Goal: Navigation & Orientation: Find specific page/section

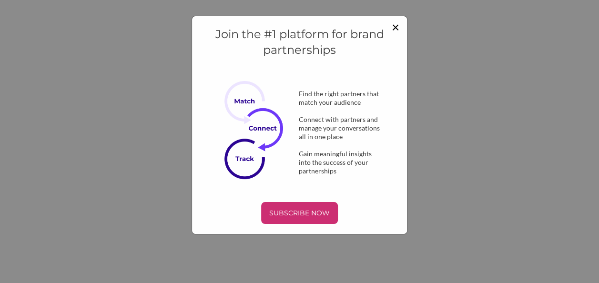
click at [395, 26] on span "×" at bounding box center [396, 27] width 8 height 16
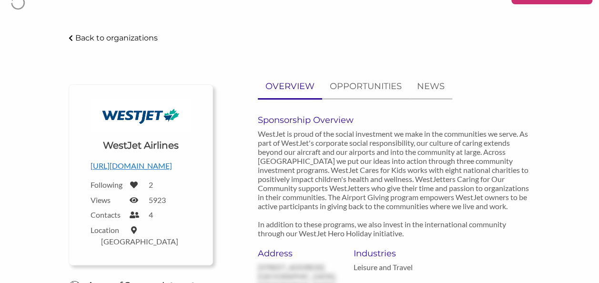
scroll to position [26, 0]
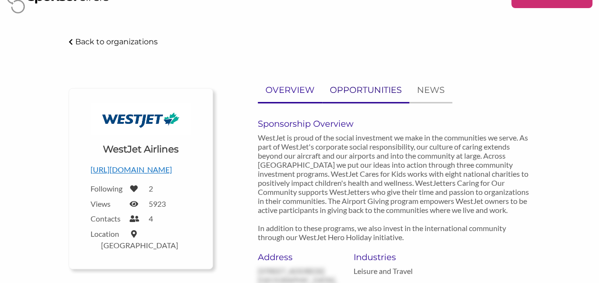
click at [365, 87] on p "OPPORTUNITIES" at bounding box center [366, 90] width 72 height 14
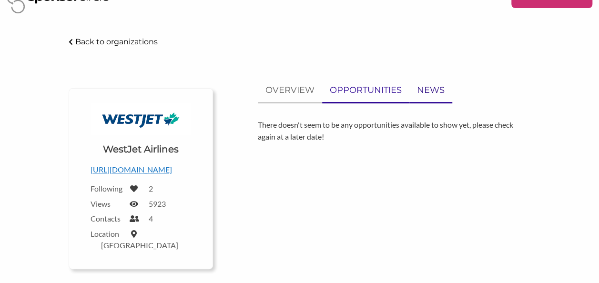
click at [440, 94] on p "NEWS" at bounding box center [431, 90] width 28 height 14
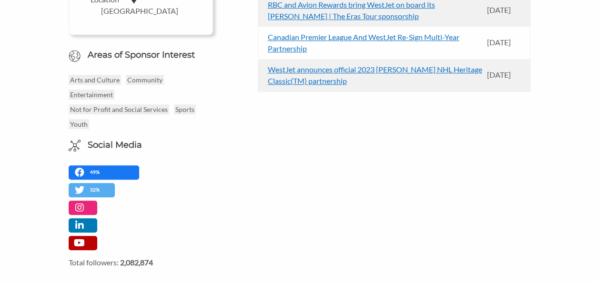
scroll to position [0, 0]
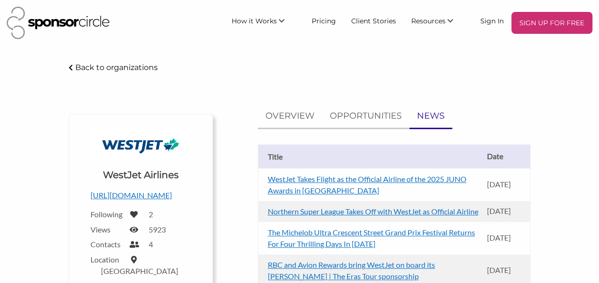
click at [67, 66] on div "Back to organizations" at bounding box center [299, 67] width 476 height 12
click at [73, 64] on div "Back to organizations" at bounding box center [113, 67] width 89 height 8
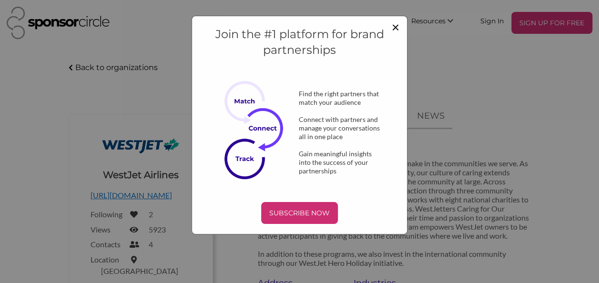
click at [392, 22] on span "×" at bounding box center [396, 27] width 8 height 16
